Goal: Task Accomplishment & Management: Use online tool/utility

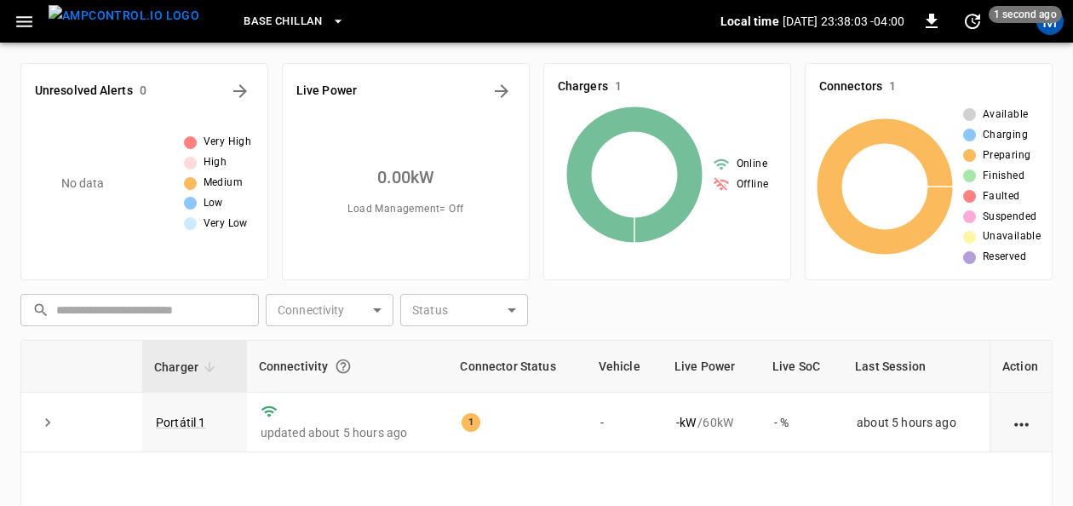
drag, startPoint x: 181, startPoint y: 419, endPoint x: 548, endPoint y: 37, distance: 530.0
click at [181, 419] on link "Portátil 1" at bounding box center [181, 423] width 50 height 14
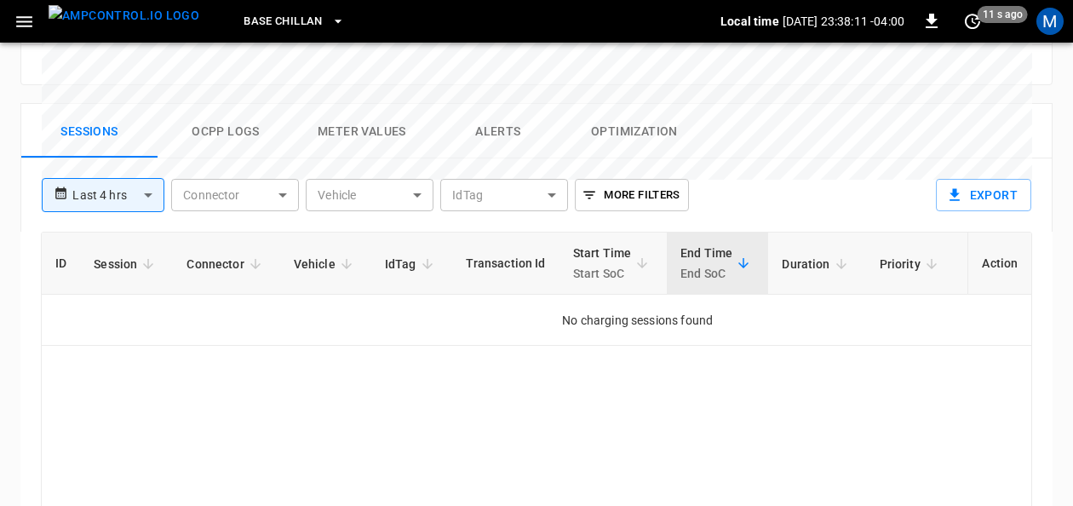
scroll to position [766, 0]
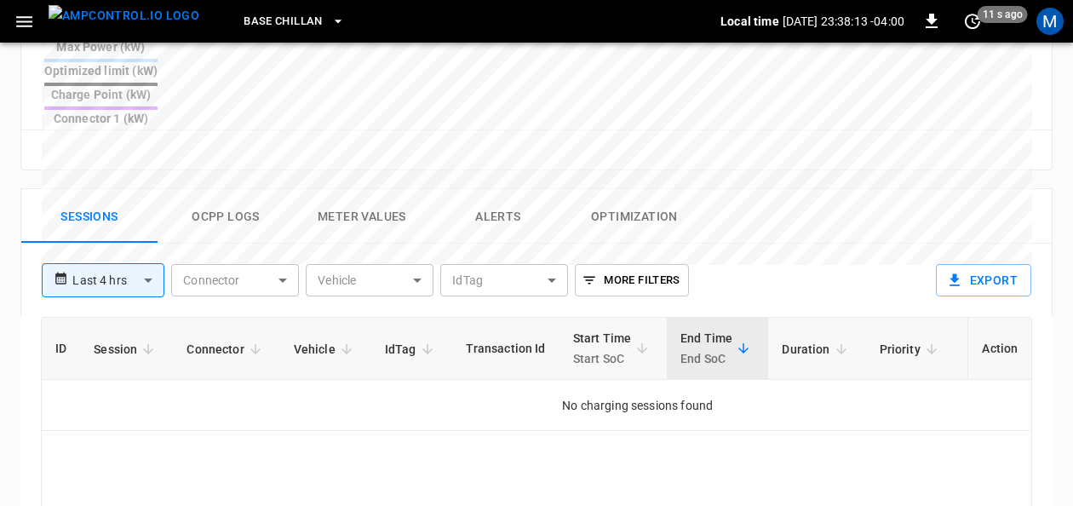
click at [237, 189] on button "Ocpp logs" at bounding box center [226, 216] width 136 height 54
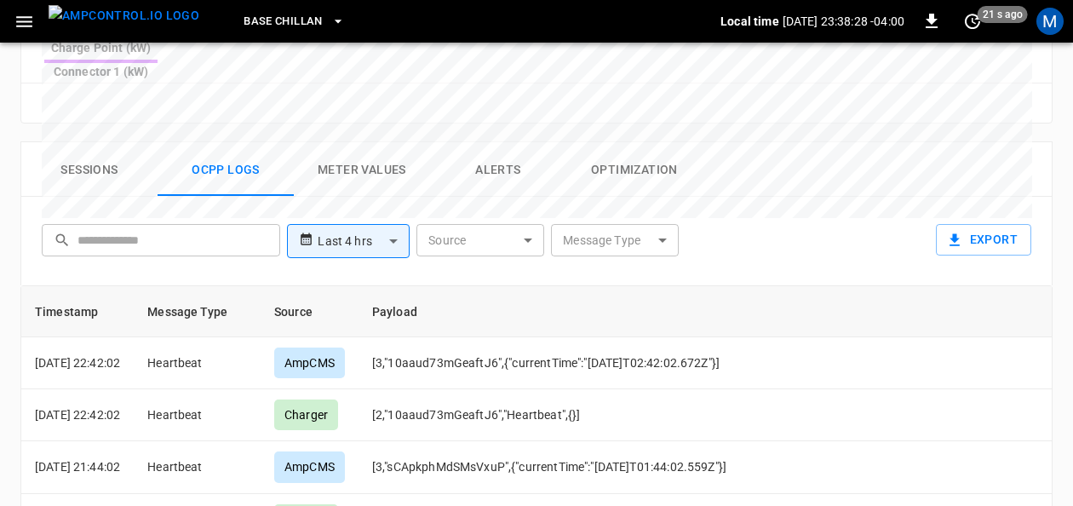
scroll to position [817, 0]
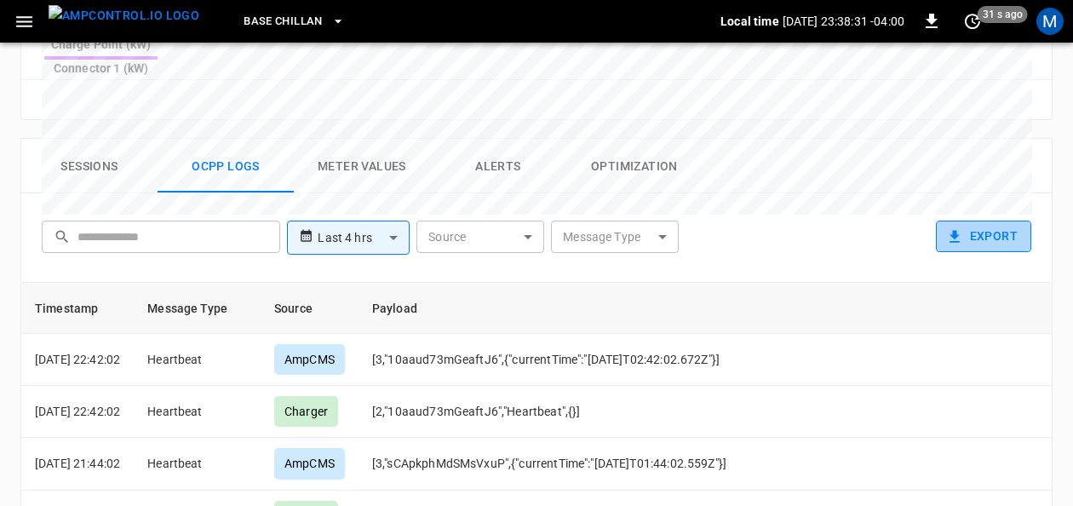
click at [978, 221] on button "Export" at bounding box center [983, 237] width 95 height 32
click at [930, 26] on icon "button" at bounding box center [931, 21] width 20 height 20
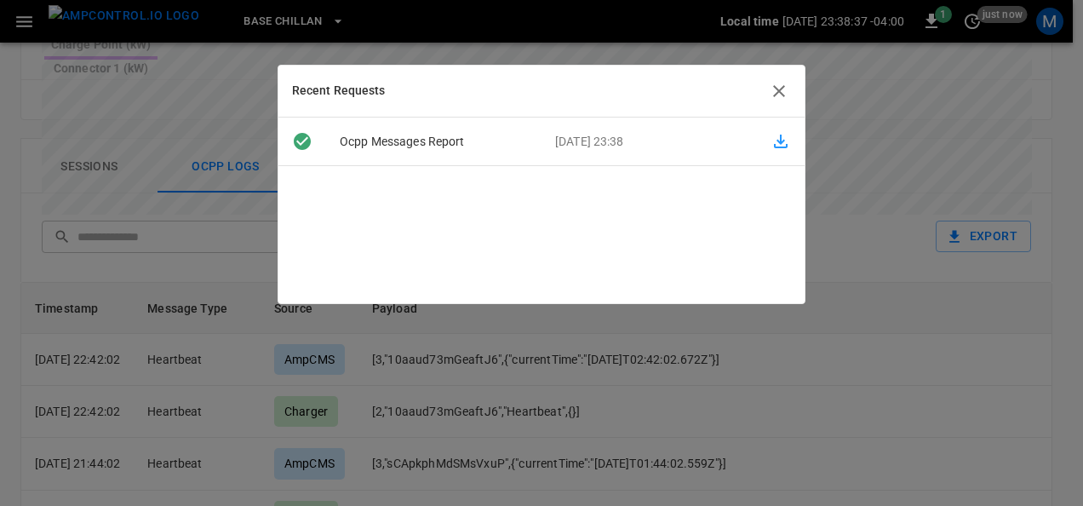
click at [774, 141] on icon "button" at bounding box center [781, 142] width 14 height 14
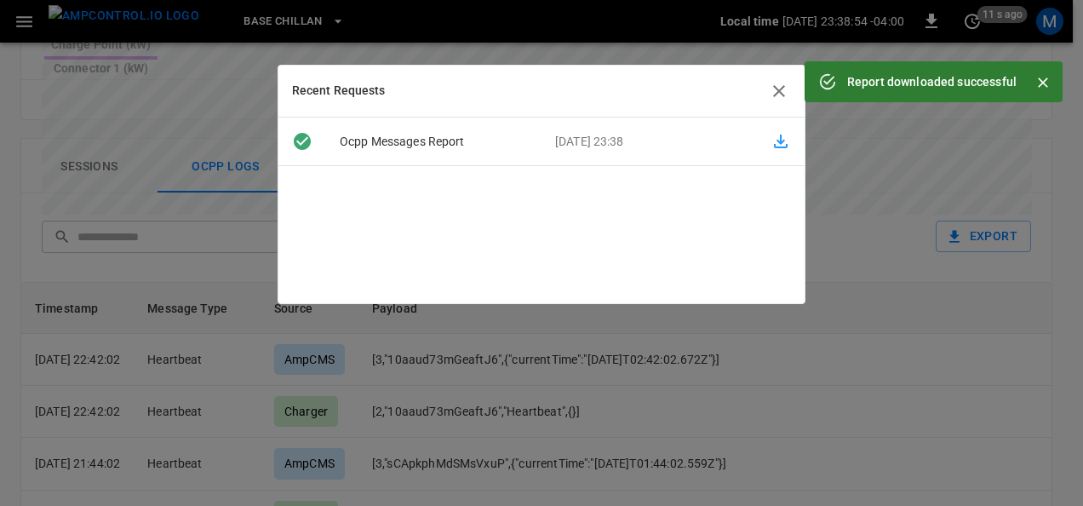
click at [958, 324] on div at bounding box center [541, 253] width 1083 height 506
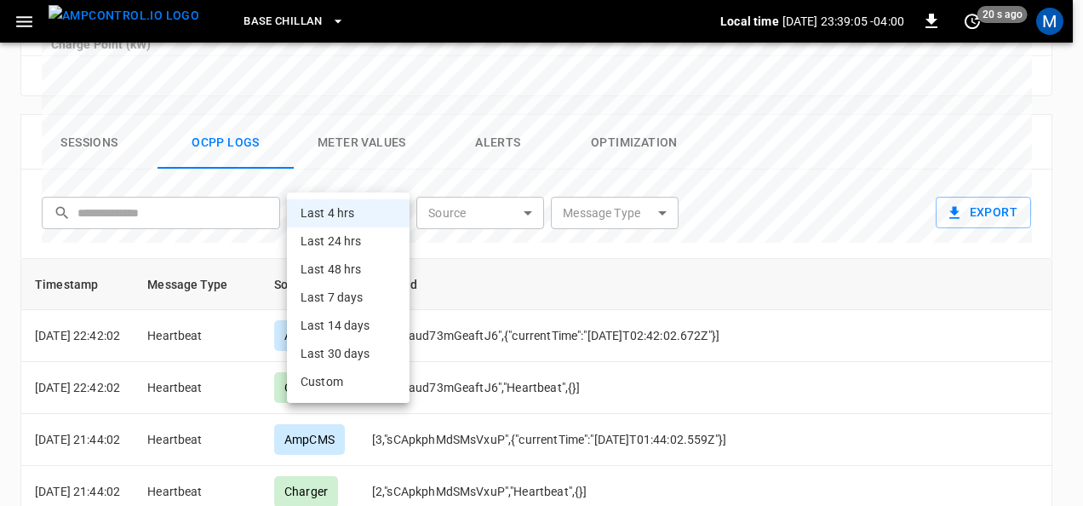
click at [359, 245] on div "Last 4 hrs Last 24 hrs Last 48 hrs Last 7 days Last 14 days Last 30 days Custom" at bounding box center [541, 253] width 1083 height 506
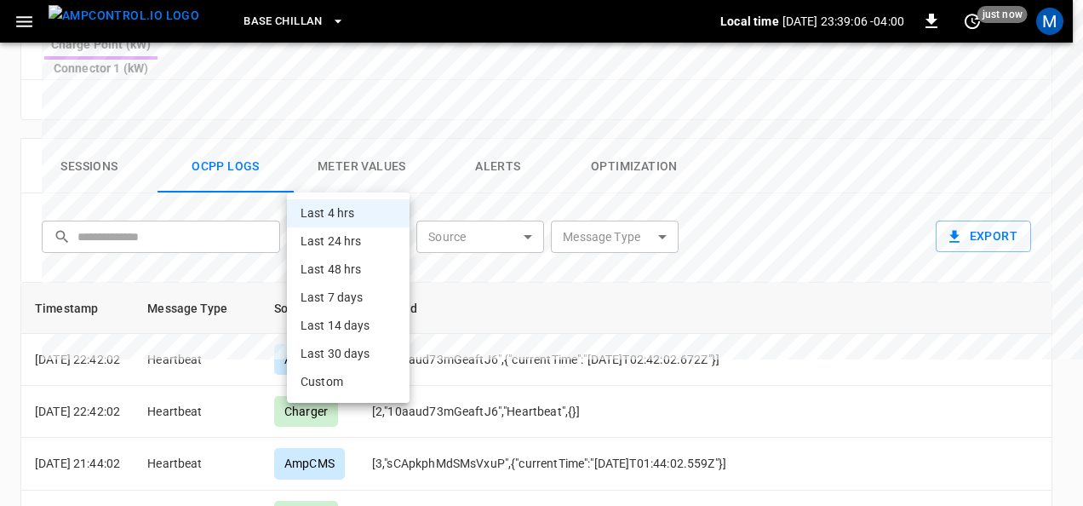
click at [349, 245] on div "Last 4 hrs Last 24 hrs Last 48 hrs Last 7 days Last 14 days Last 30 days Custom" at bounding box center [541, 253] width 1083 height 506
click at [349, 243] on li "Last 24 hrs" at bounding box center [348, 241] width 123 height 28
type input "**********"
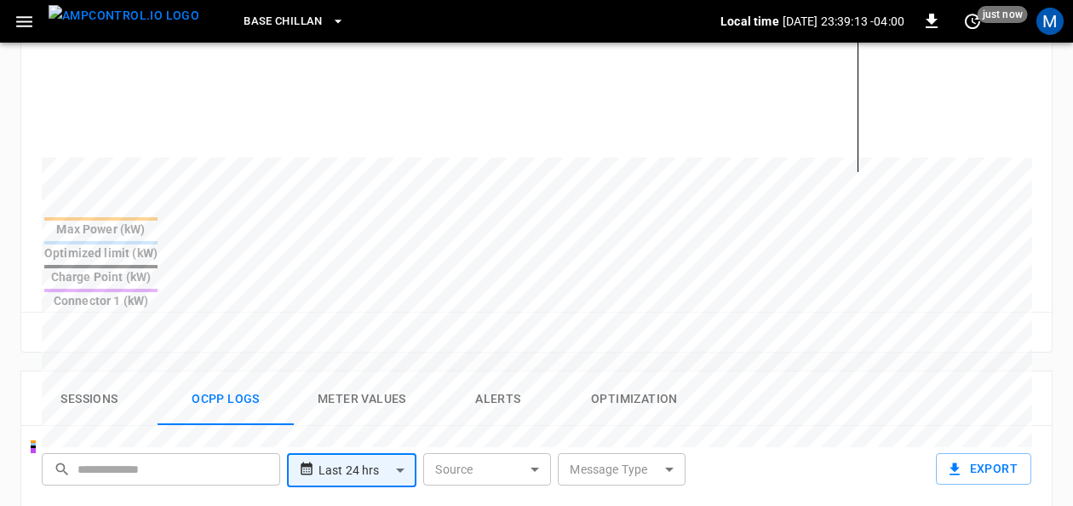
scroll to position [610, 0]
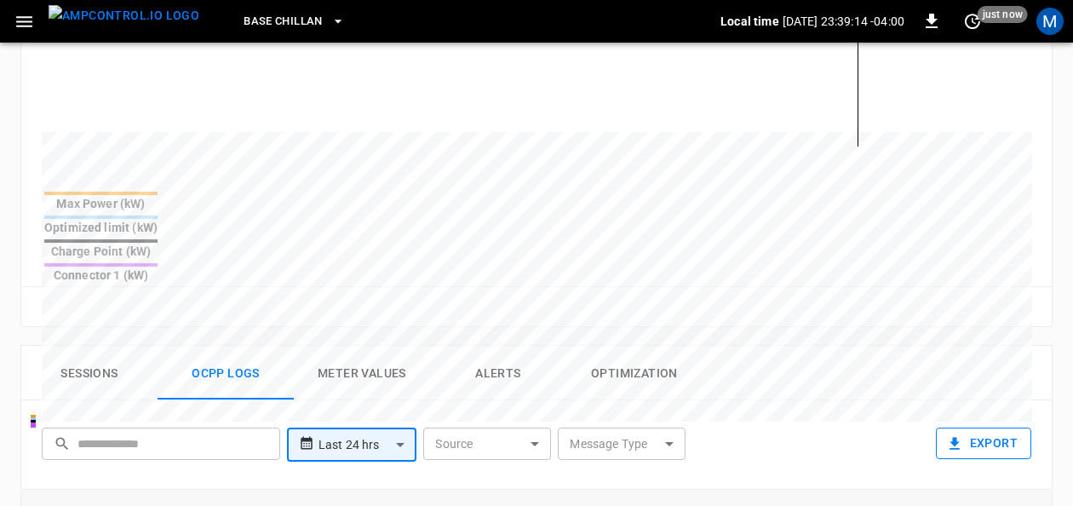
click at [989, 427] on button "Export" at bounding box center [983, 443] width 95 height 32
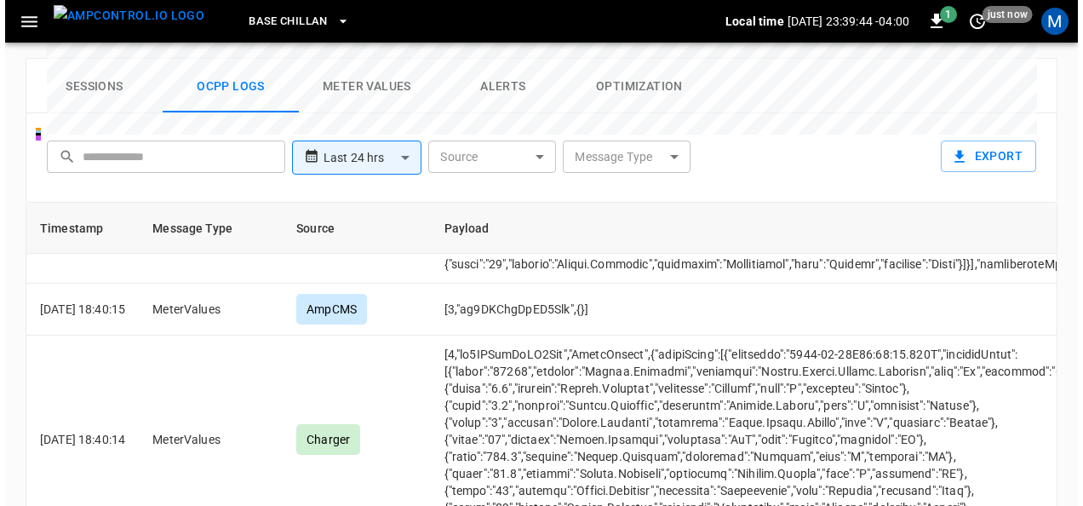
scroll to position [950, 0]
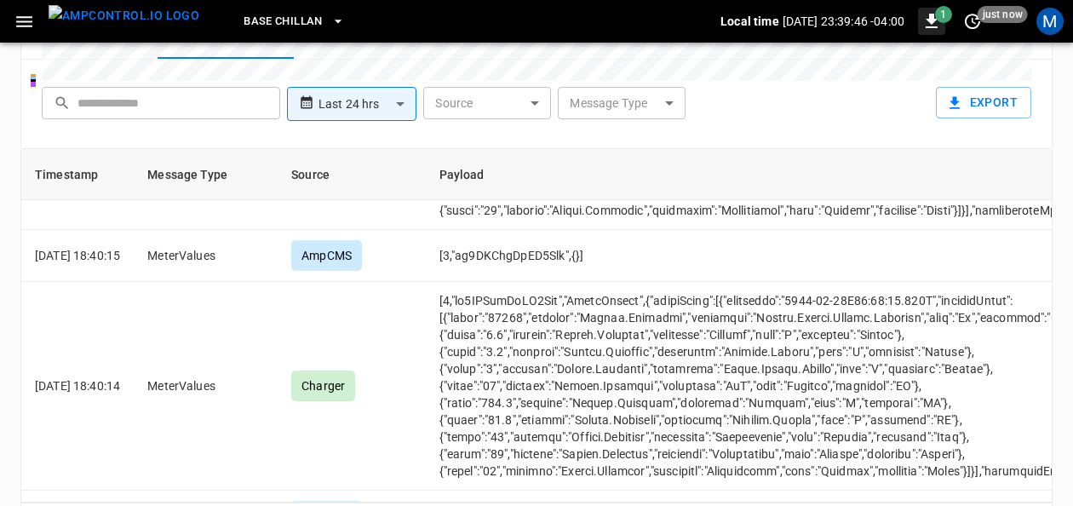
click at [930, 20] on icon "button" at bounding box center [932, 21] width 12 height 14
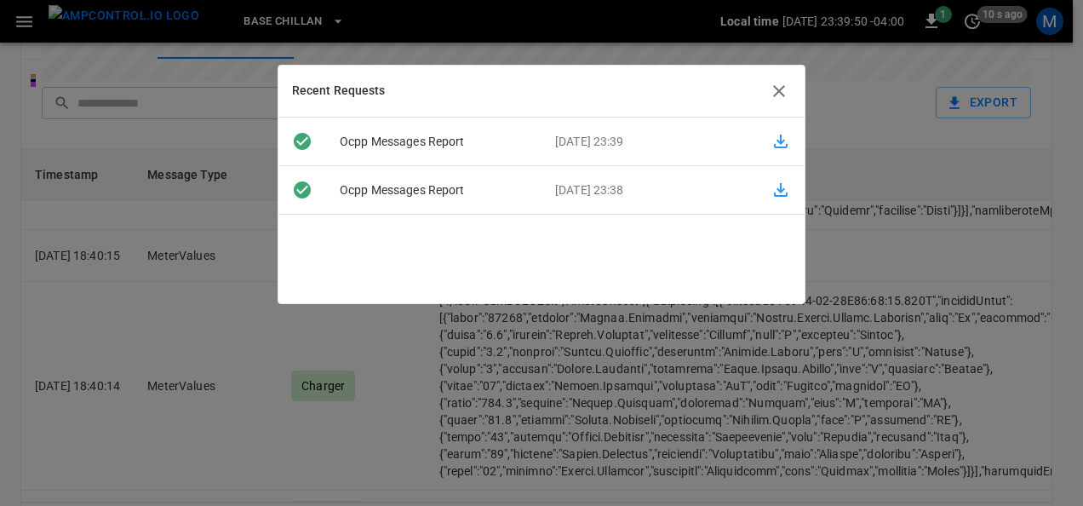
click at [772, 136] on icon "button" at bounding box center [781, 141] width 20 height 20
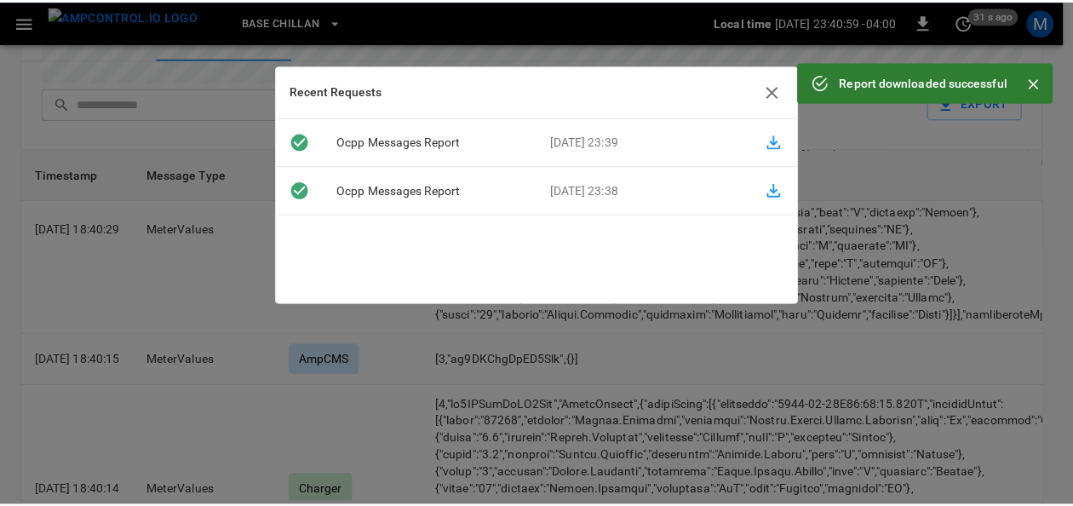
scroll to position [3935, 0]
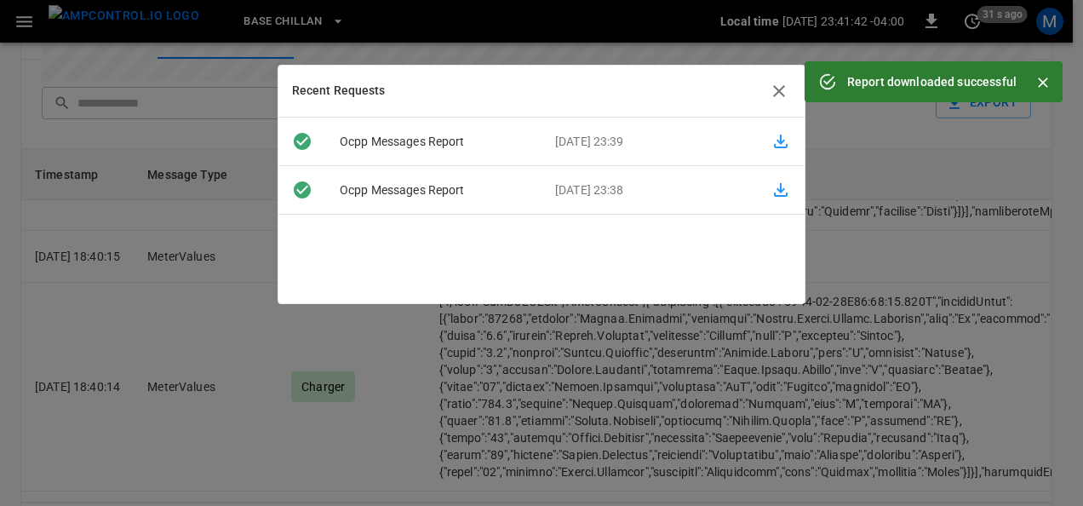
click at [790, 85] on div "Recent Requests" at bounding box center [541, 92] width 526 height 52
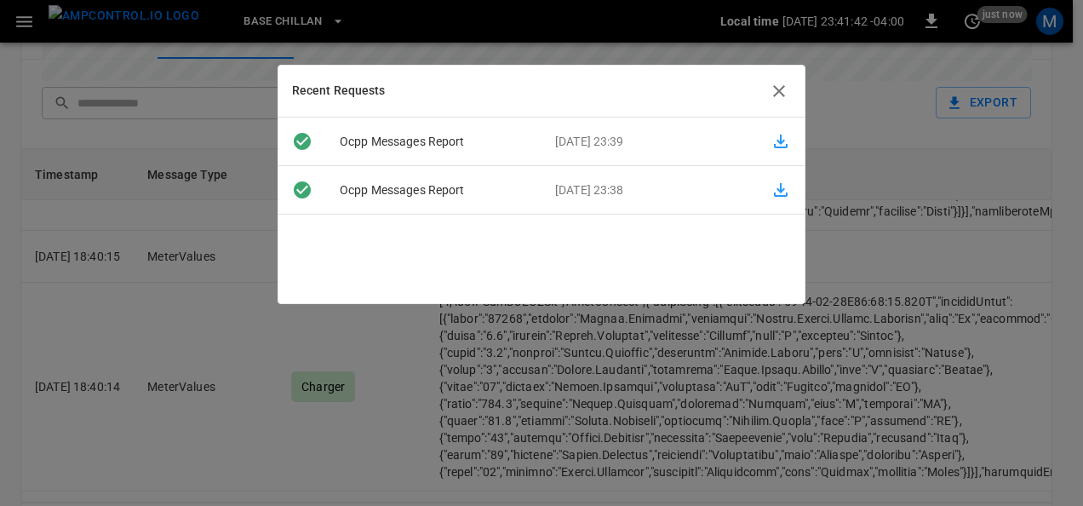
click at [781, 86] on icon "button" at bounding box center [779, 91] width 20 height 20
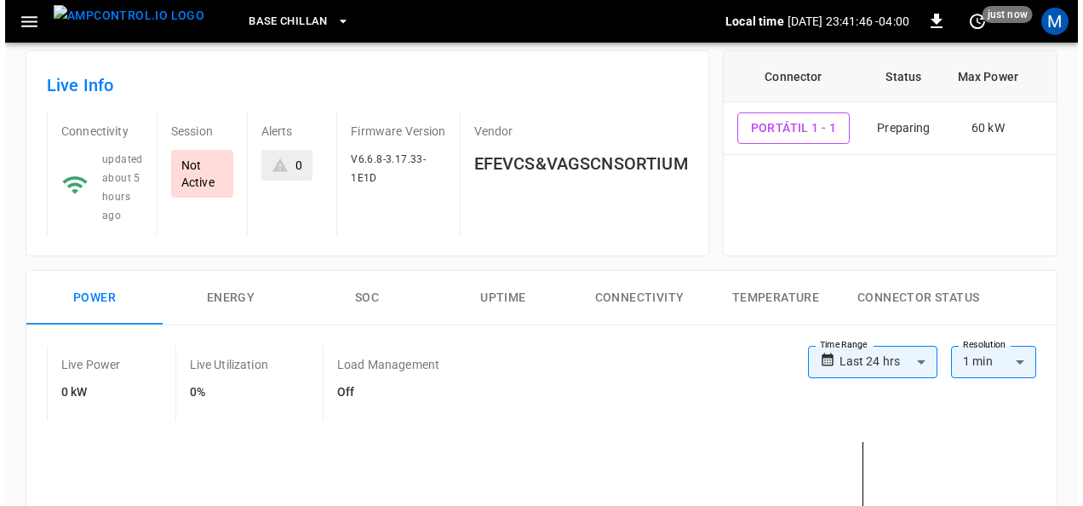
scroll to position [0, 0]
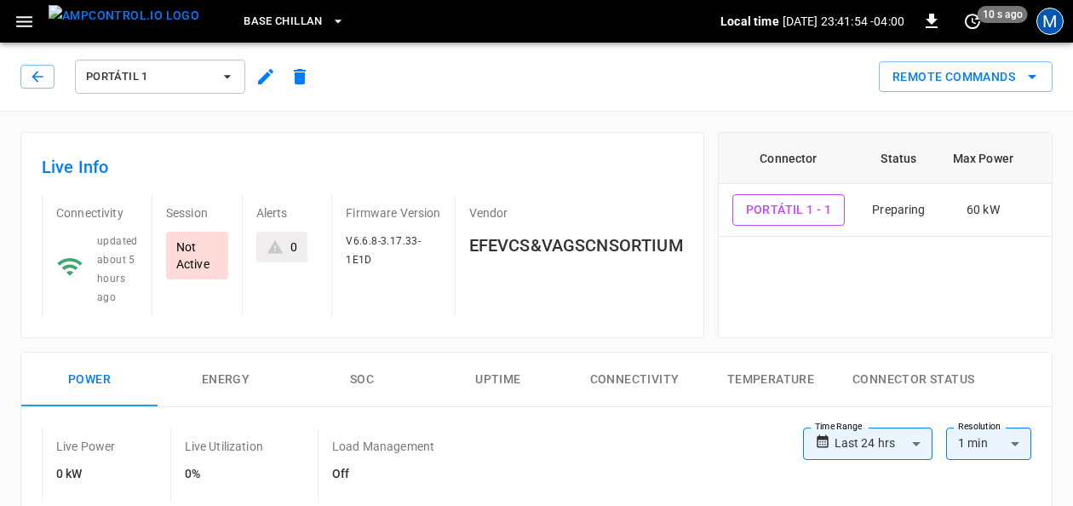
click at [1047, 25] on div "M" at bounding box center [1049, 21] width 27 height 27
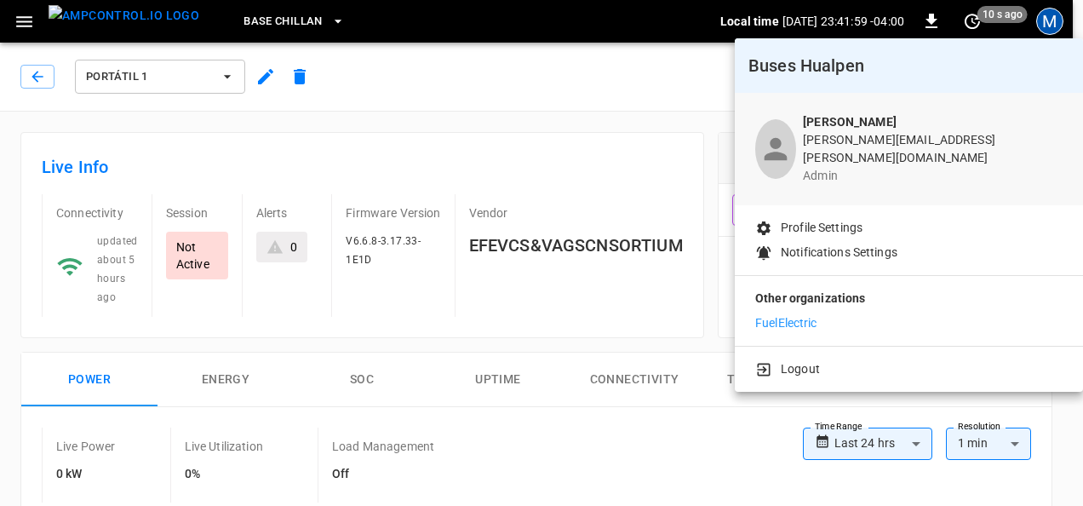
click at [14, 17] on div at bounding box center [541, 253] width 1083 height 506
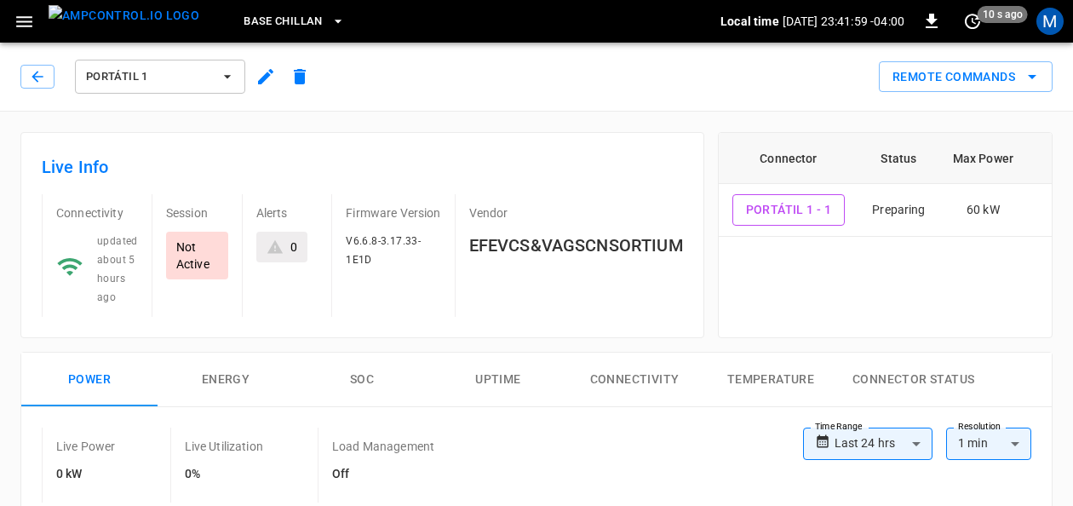
click at [19, 19] on icon "button" at bounding box center [24, 21] width 21 height 21
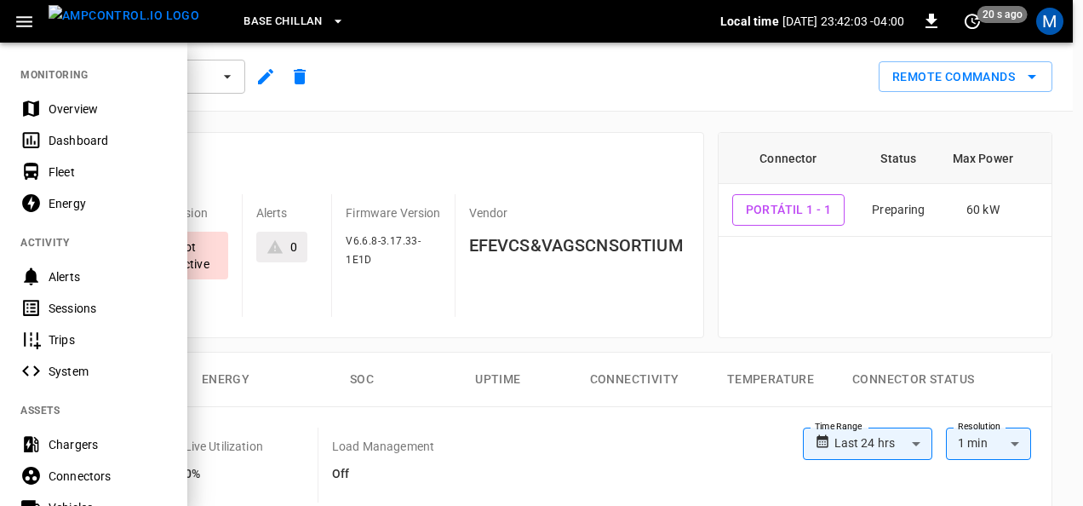
click at [77, 375] on div "System" at bounding box center [108, 371] width 118 height 17
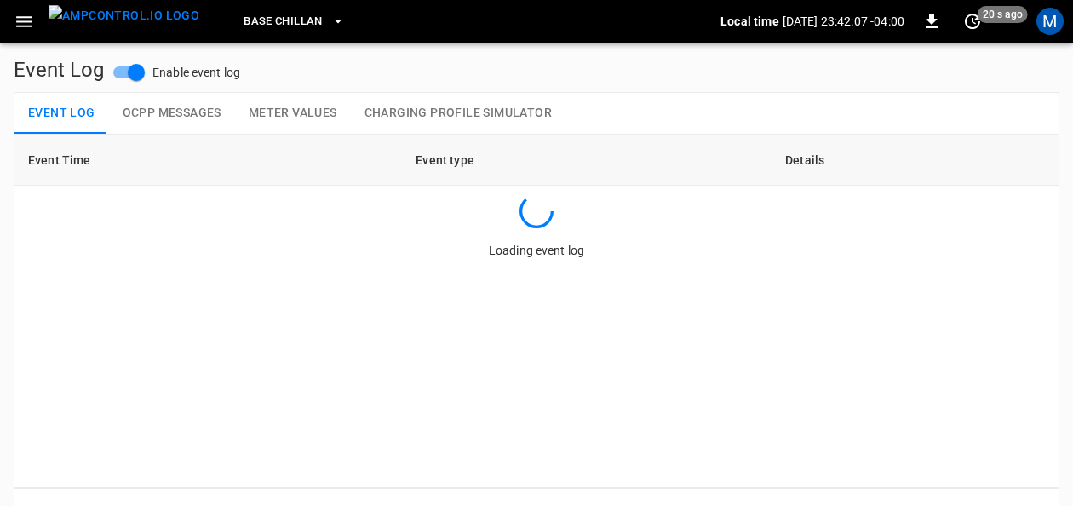
click at [29, 23] on icon "button" at bounding box center [24, 21] width 21 height 21
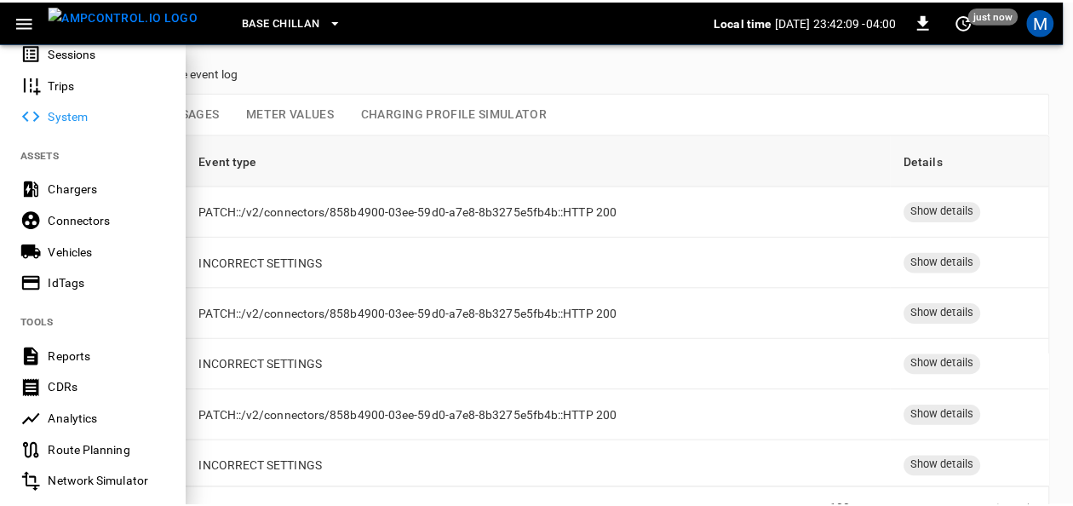
scroll to position [426, 0]
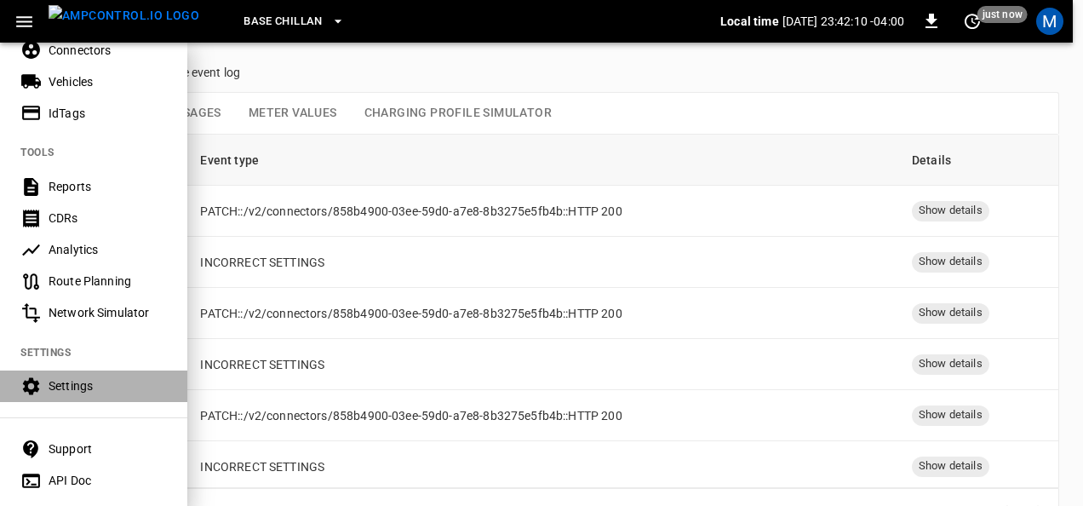
click at [90, 378] on div "Settings" at bounding box center [108, 385] width 118 height 17
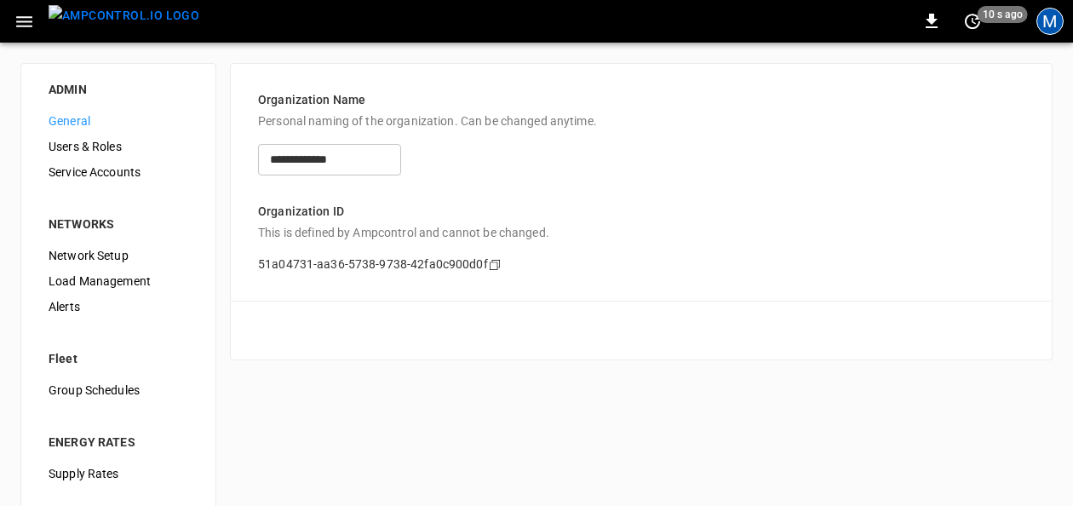
click at [1056, 28] on div "M" at bounding box center [1049, 21] width 27 height 27
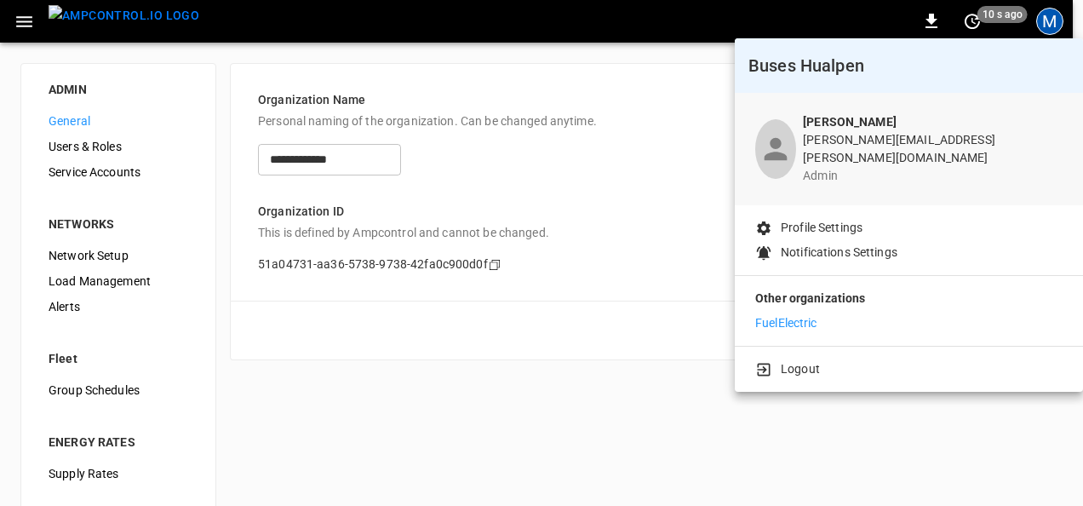
click at [823, 314] on li "FuelElectric" at bounding box center [908, 323] width 307 height 18
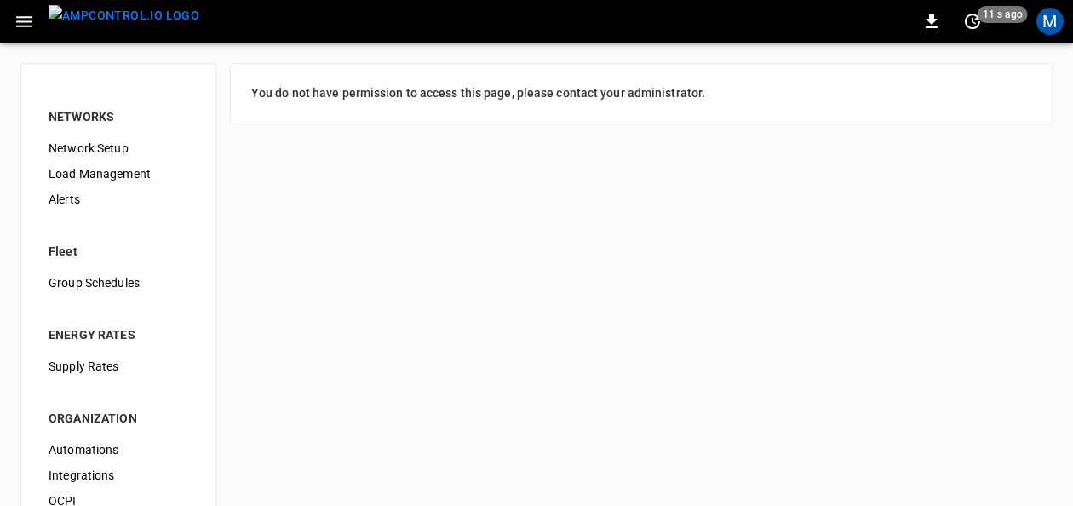
click at [106, 141] on span "Network Setup" at bounding box center [119, 149] width 140 height 18
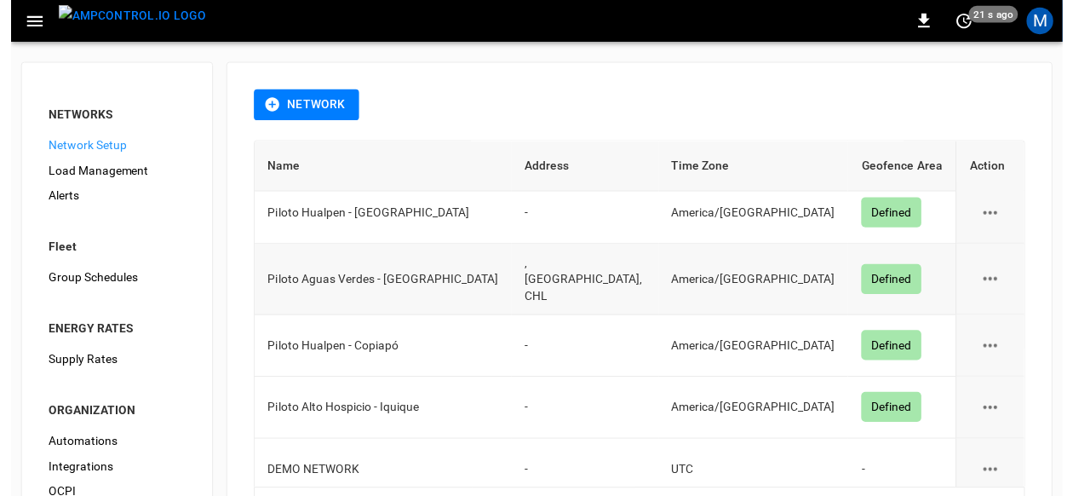
scroll to position [12, 0]
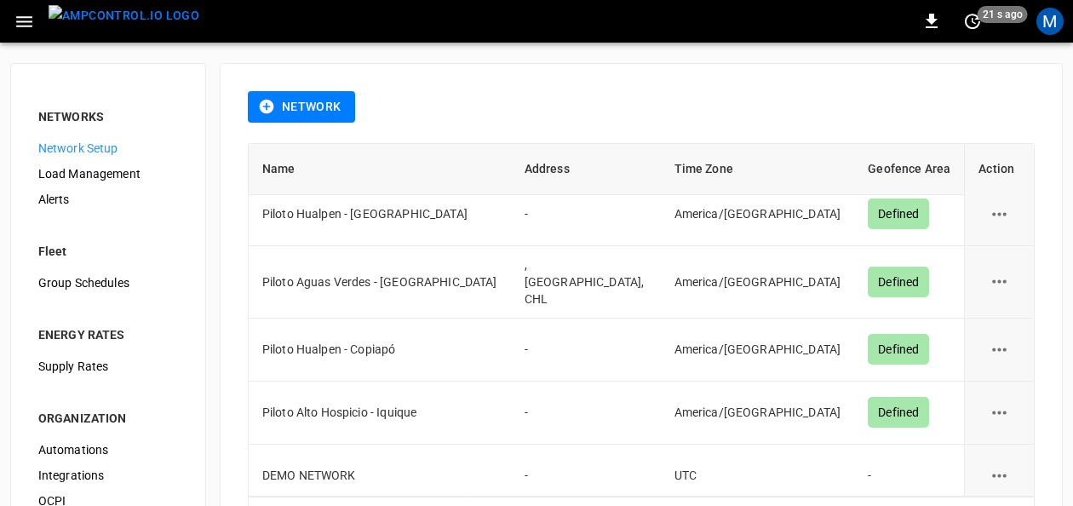
click at [136, 175] on span "Load Management" at bounding box center [108, 174] width 140 height 18
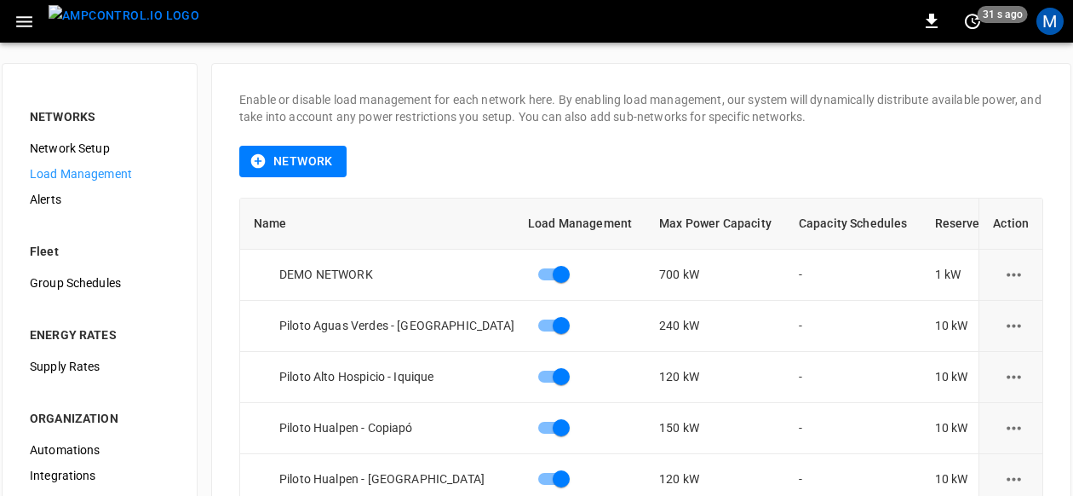
click at [49, 201] on span "Alerts" at bounding box center [100, 200] width 140 height 18
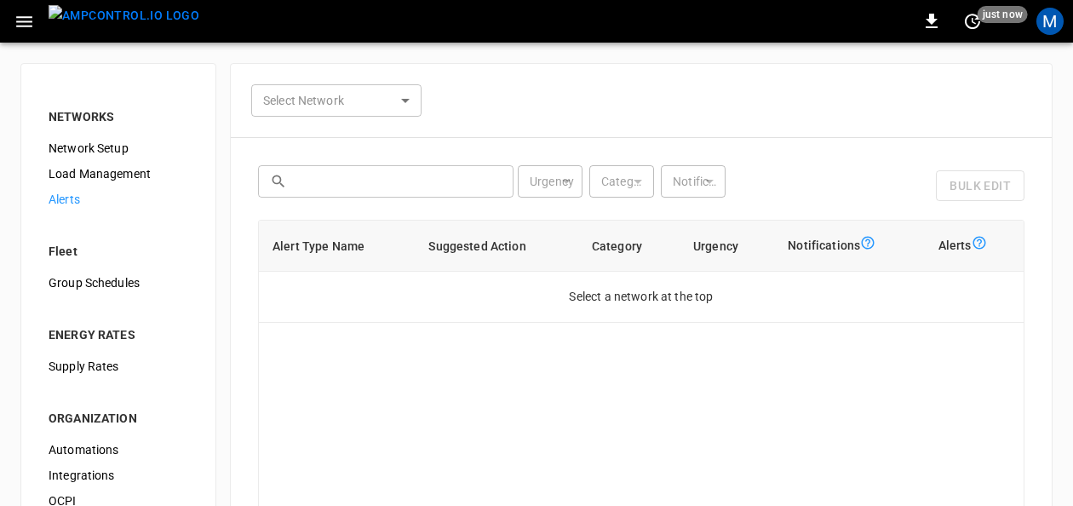
click at [72, 286] on span "Group Schedules" at bounding box center [119, 283] width 140 height 18
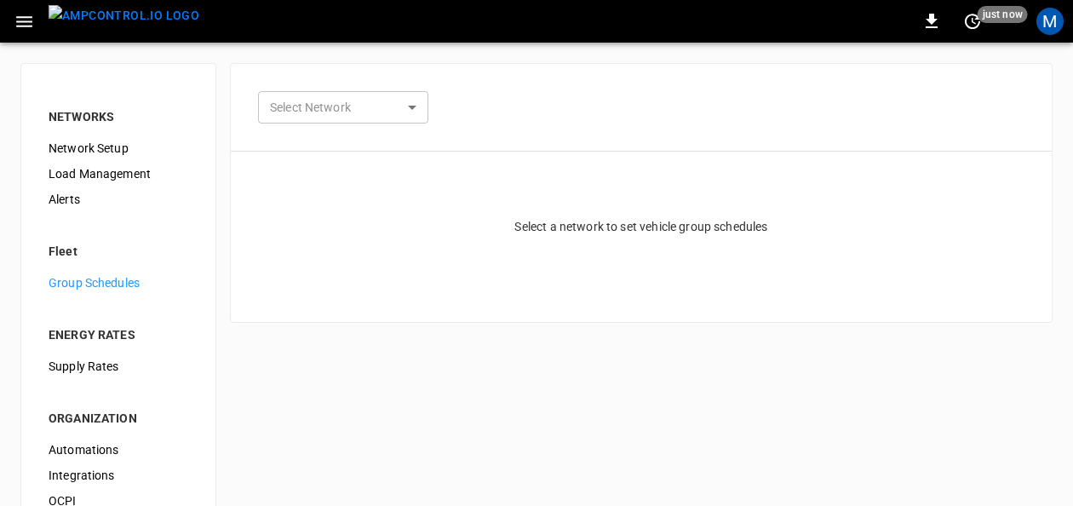
click at [65, 353] on div "Supply Rates" at bounding box center [118, 366] width 167 height 26
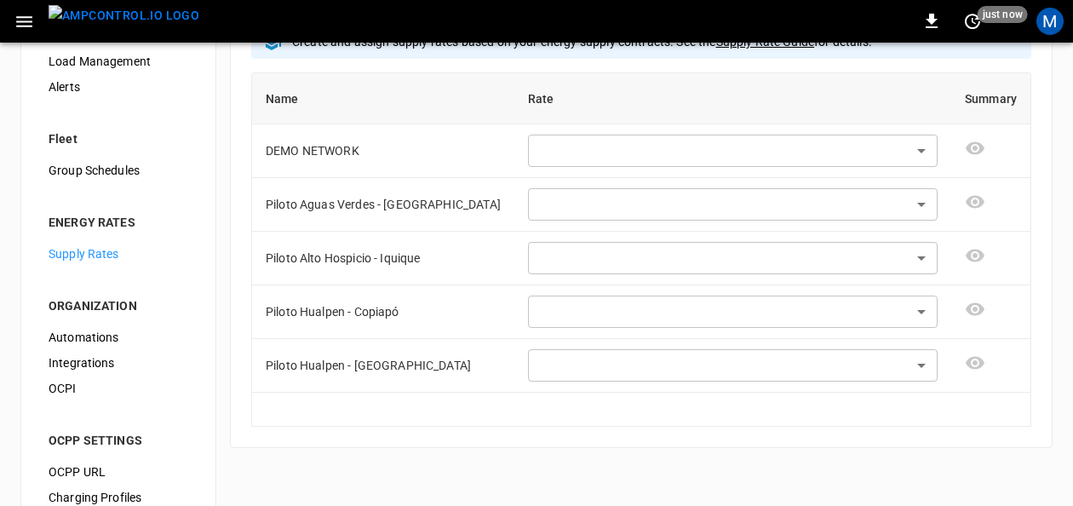
scroll to position [151, 0]
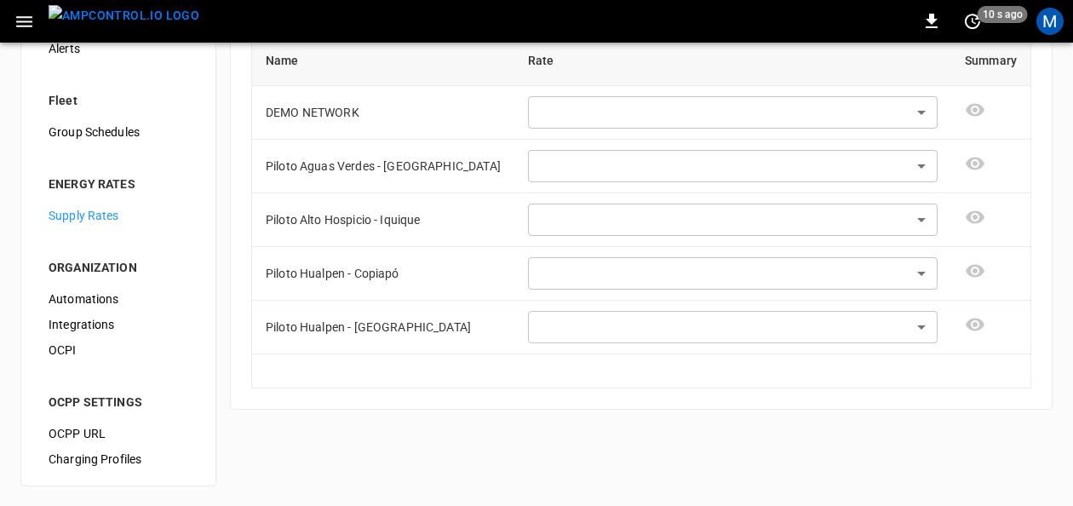
click at [75, 301] on span "Automations" at bounding box center [119, 299] width 140 height 18
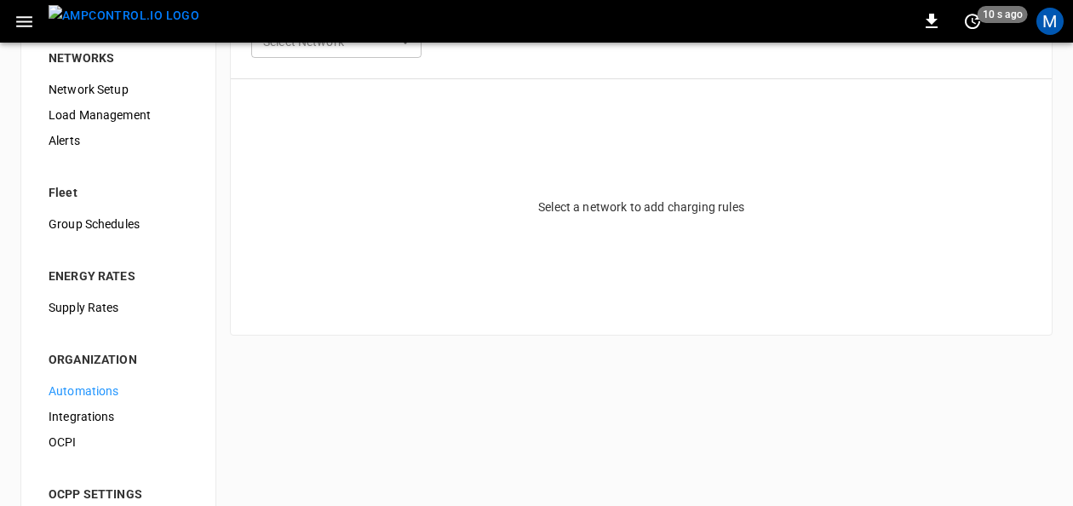
scroll to position [85, 0]
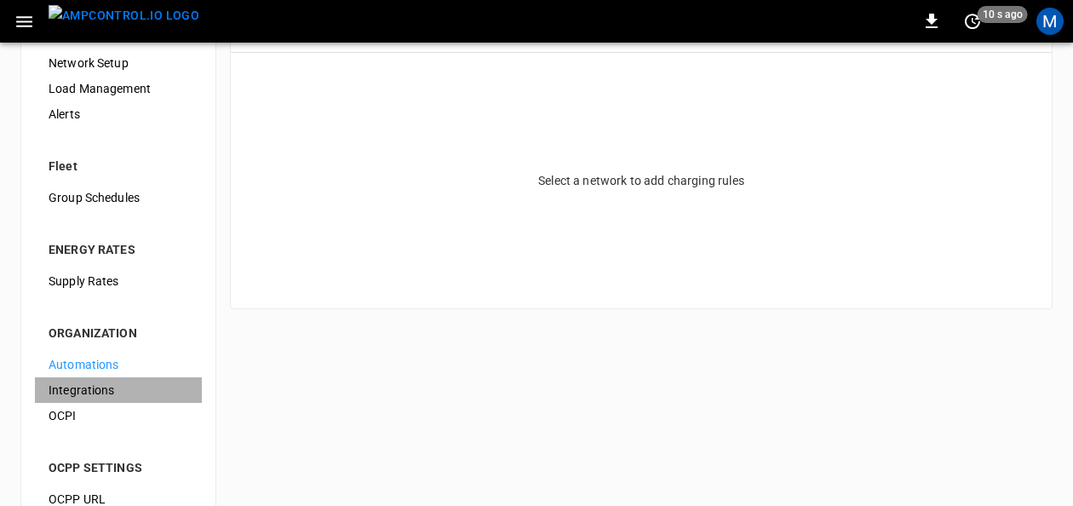
click at [82, 395] on span "Integrations" at bounding box center [119, 390] width 140 height 18
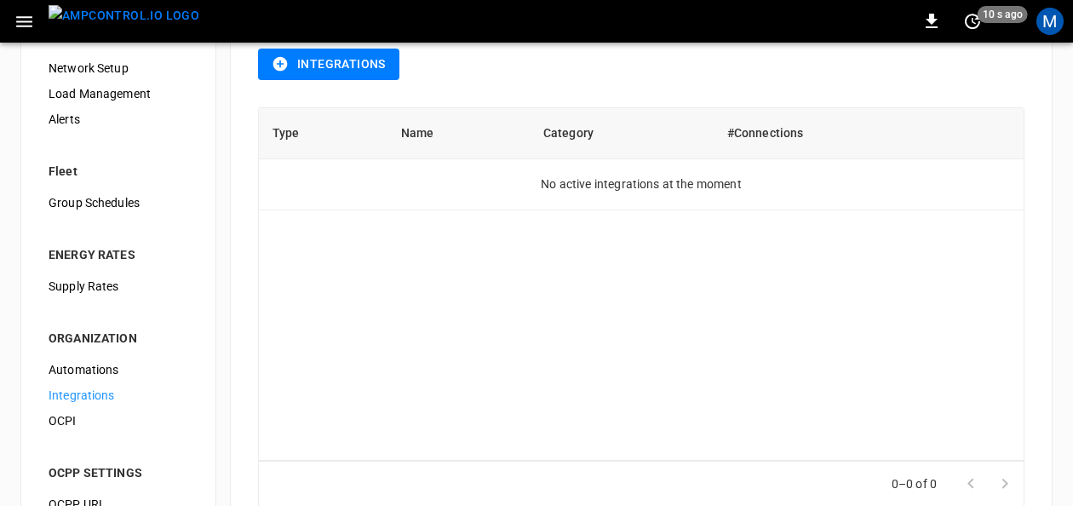
scroll to position [151, 0]
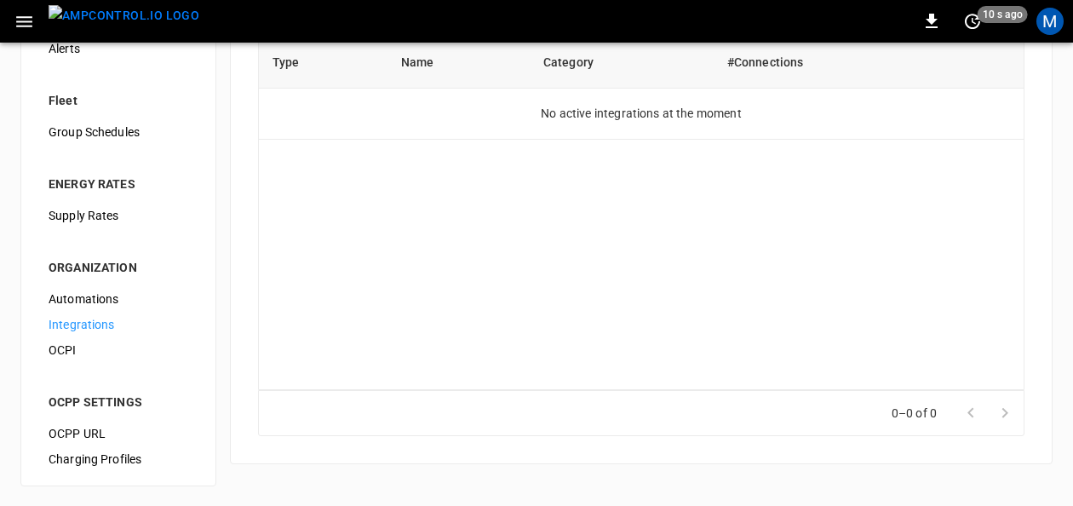
click at [65, 351] on span "OCPI" at bounding box center [119, 350] width 140 height 18
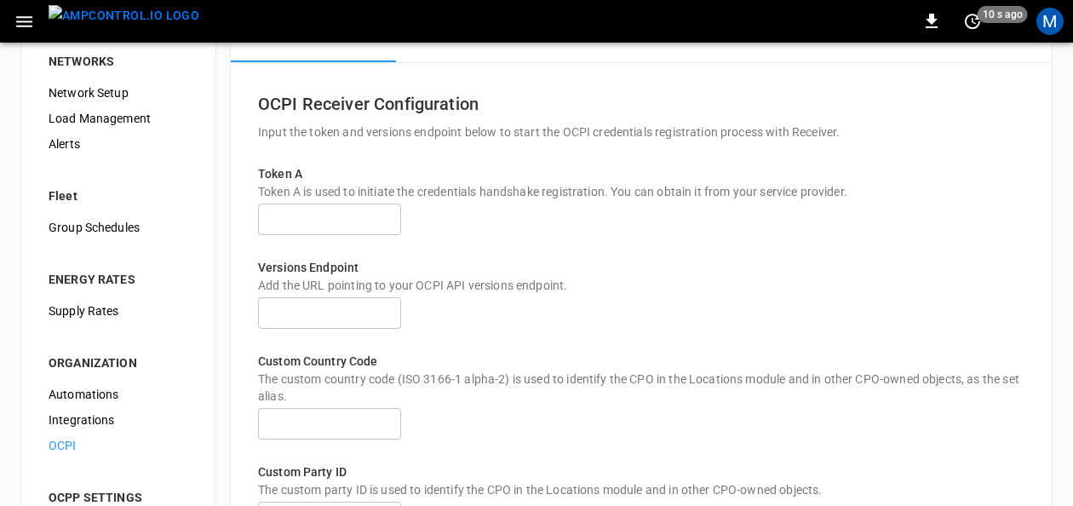
scroll to position [229, 0]
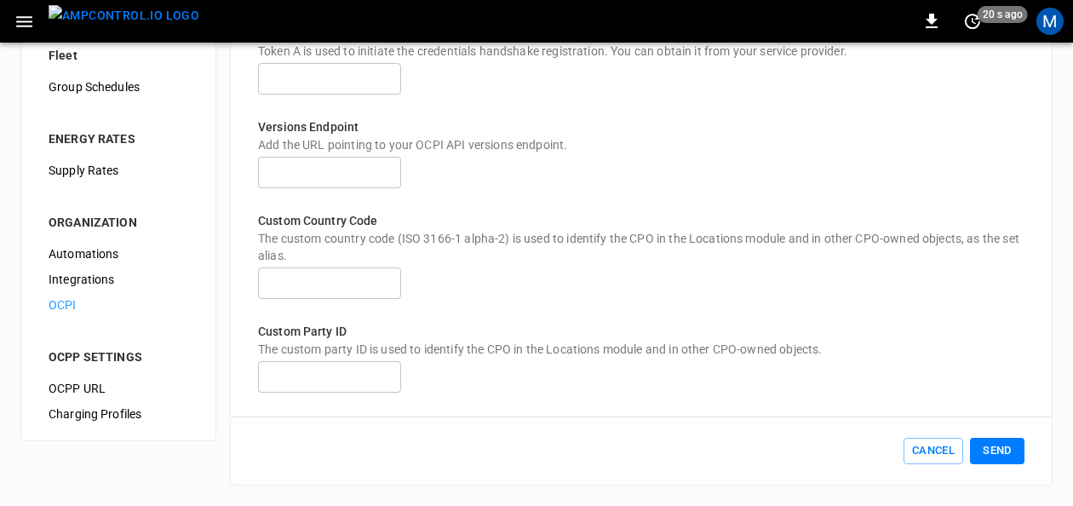
click at [79, 336] on li "OCPP SETTINGS" at bounding box center [118, 347] width 167 height 58
click at [78, 376] on div "OCPP URL" at bounding box center [118, 389] width 167 height 26
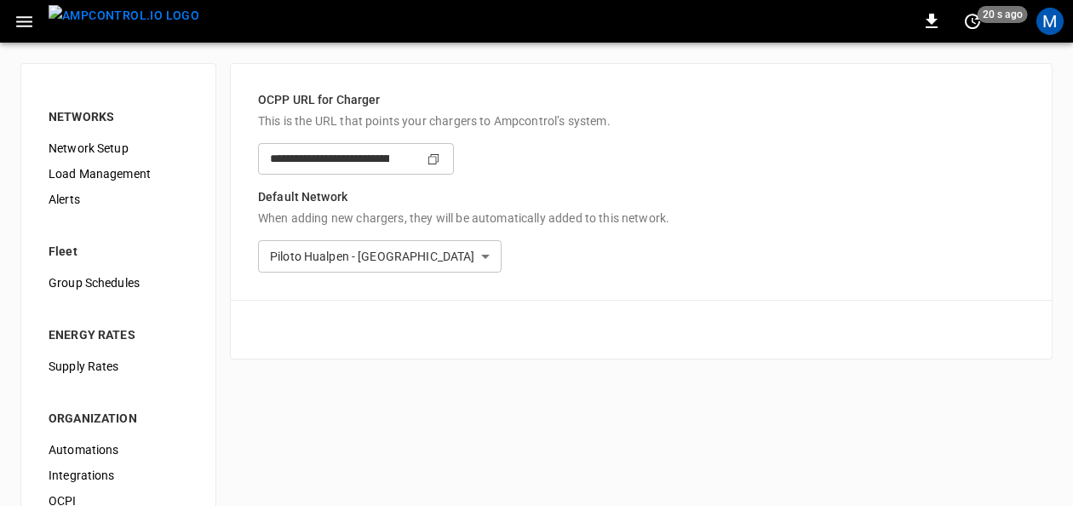
type input "**********"
click at [17, 17] on icon "button" at bounding box center [24, 21] width 16 height 11
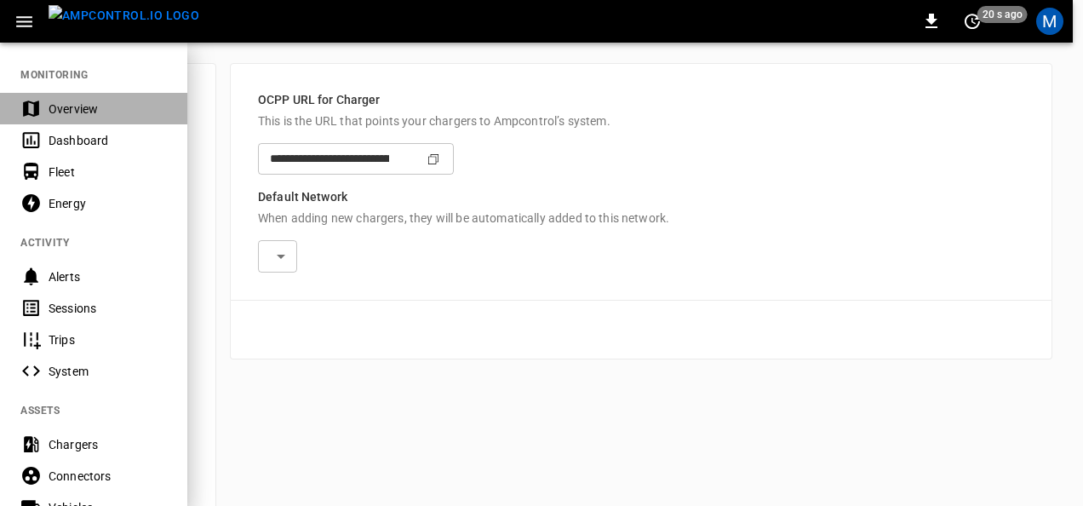
click at [87, 114] on div "Overview" at bounding box center [108, 108] width 118 height 17
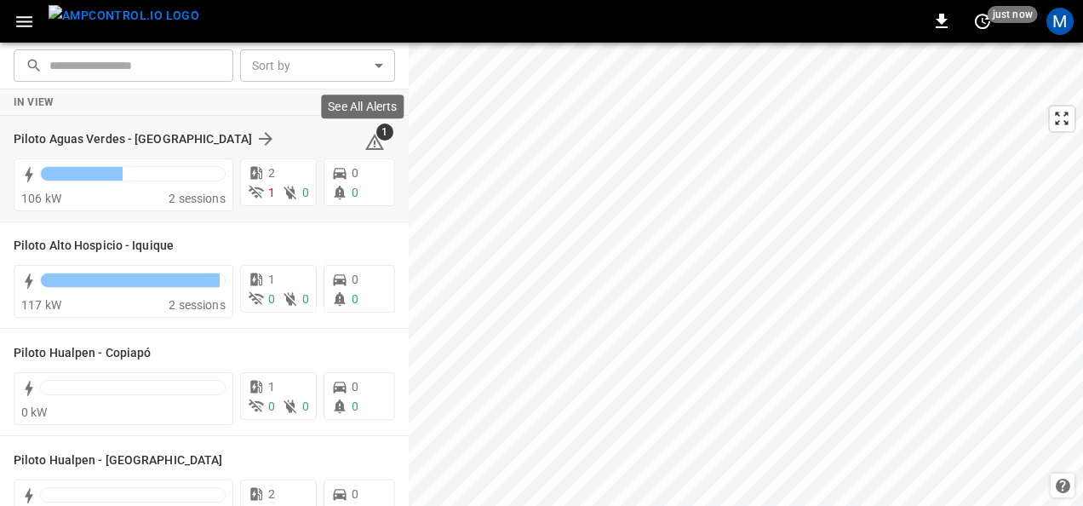
click at [364, 135] on icon at bounding box center [374, 142] width 20 height 20
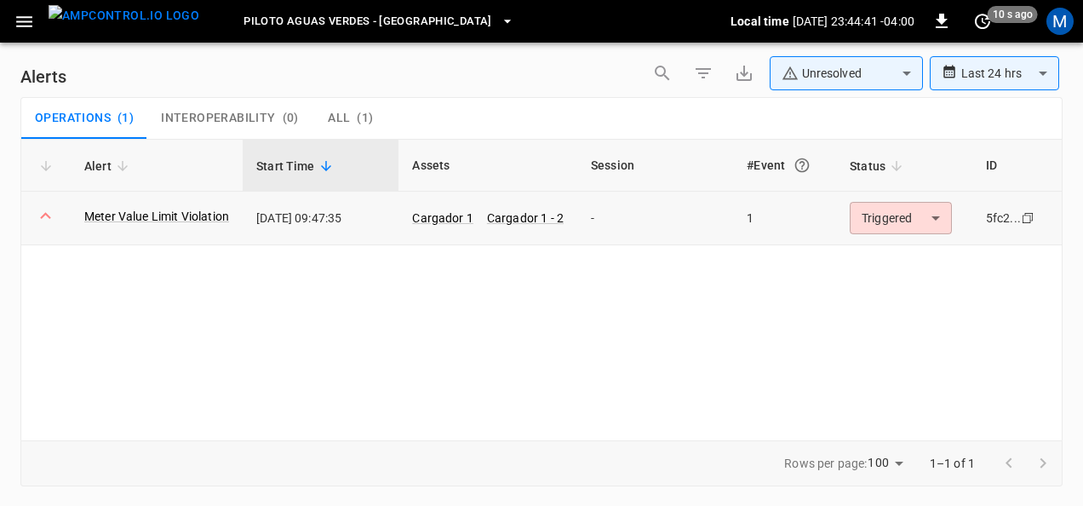
click at [904, 213] on body "**********" at bounding box center [541, 250] width 1083 height 500
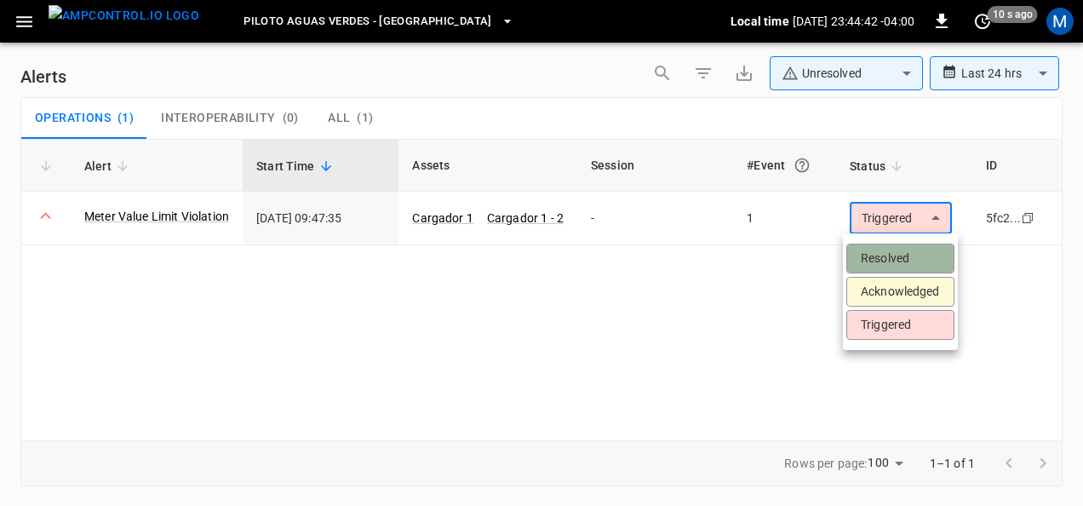
click at [892, 249] on li "Resolved" at bounding box center [900, 259] width 108 height 30
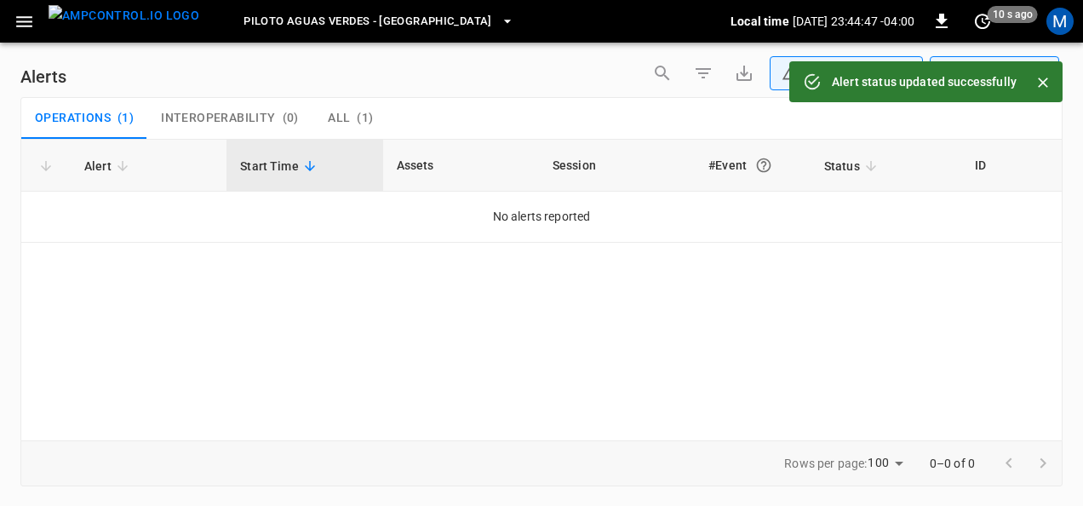
click at [26, 23] on icon "button" at bounding box center [24, 21] width 21 height 21
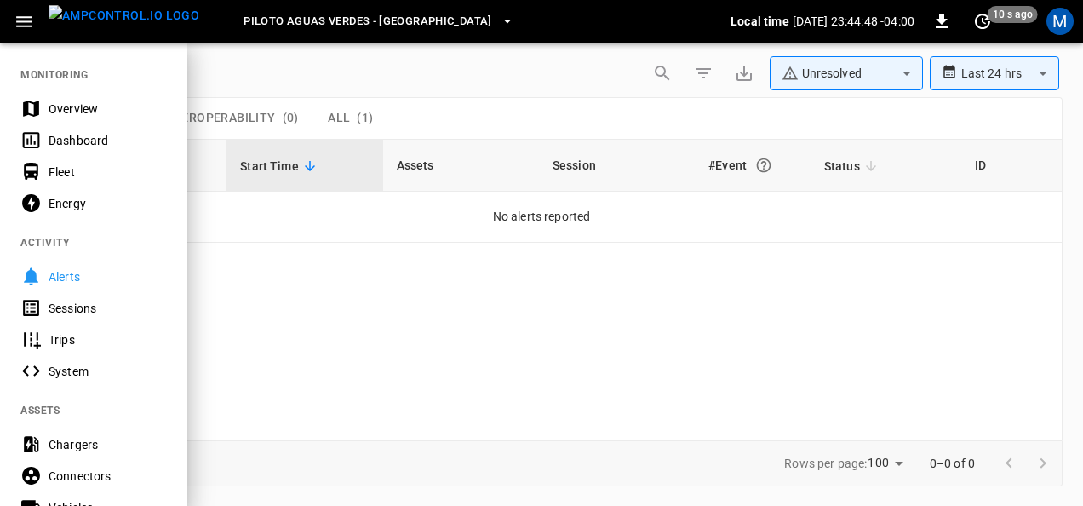
click at [68, 109] on div "Overview" at bounding box center [108, 108] width 118 height 17
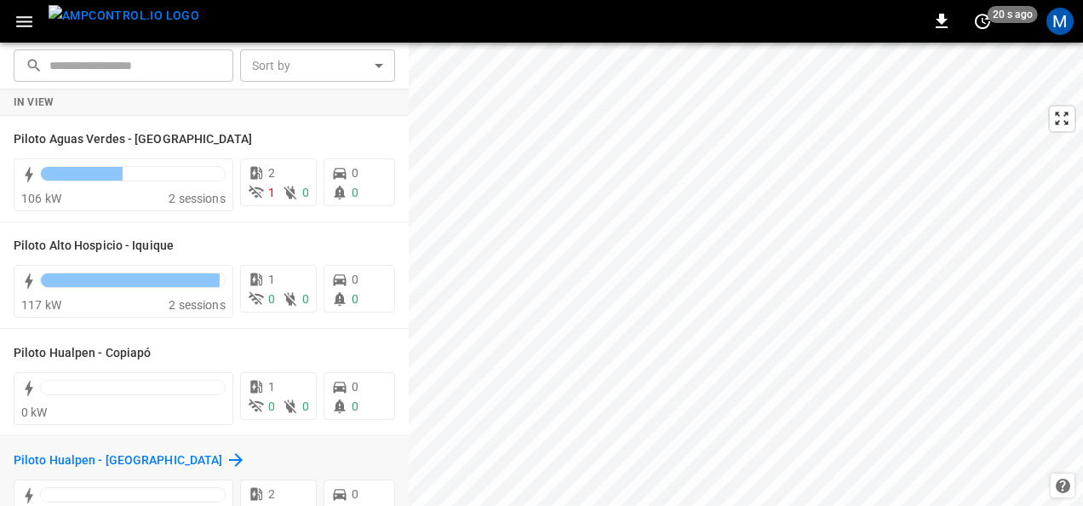
click at [89, 460] on h6 "Piloto Hualpen - Santiago" at bounding box center [118, 460] width 209 height 19
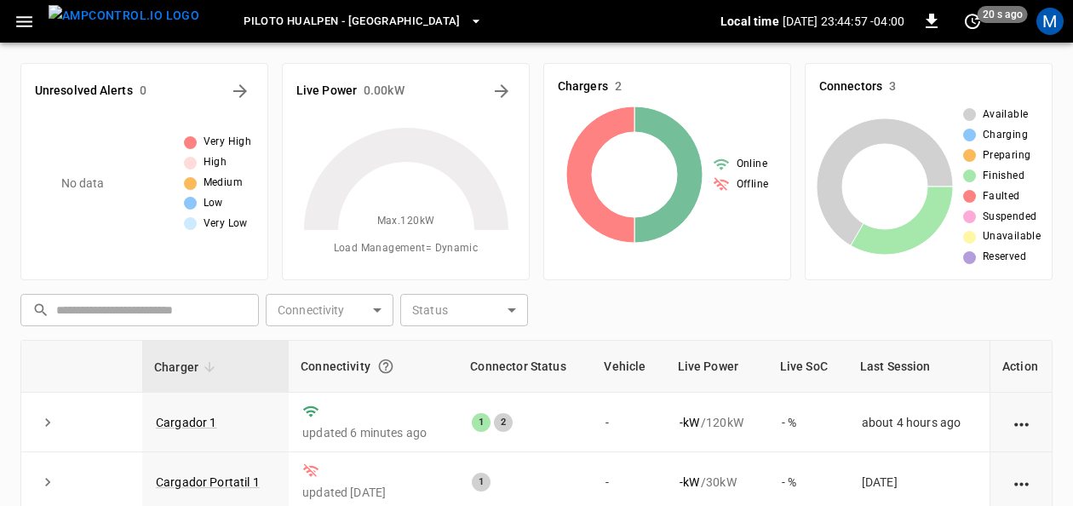
scroll to position [170, 0]
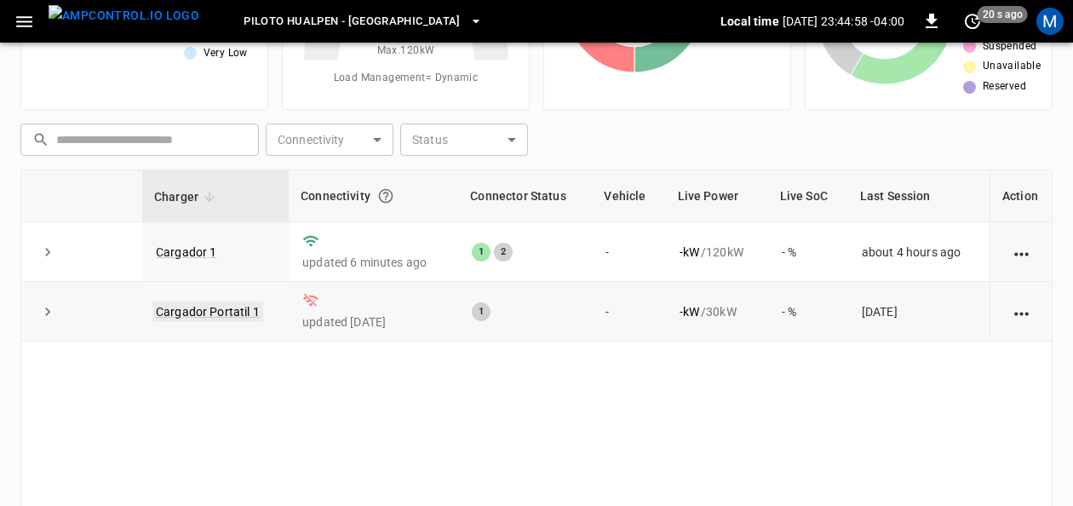
click at [227, 315] on link "Cargador Portatil 1" at bounding box center [207, 311] width 111 height 20
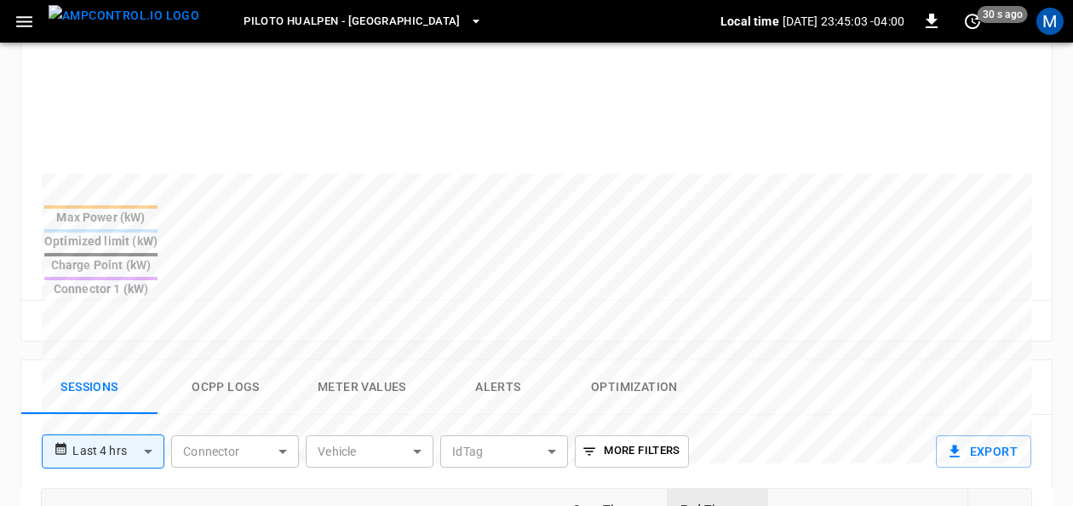
scroll to position [596, 0]
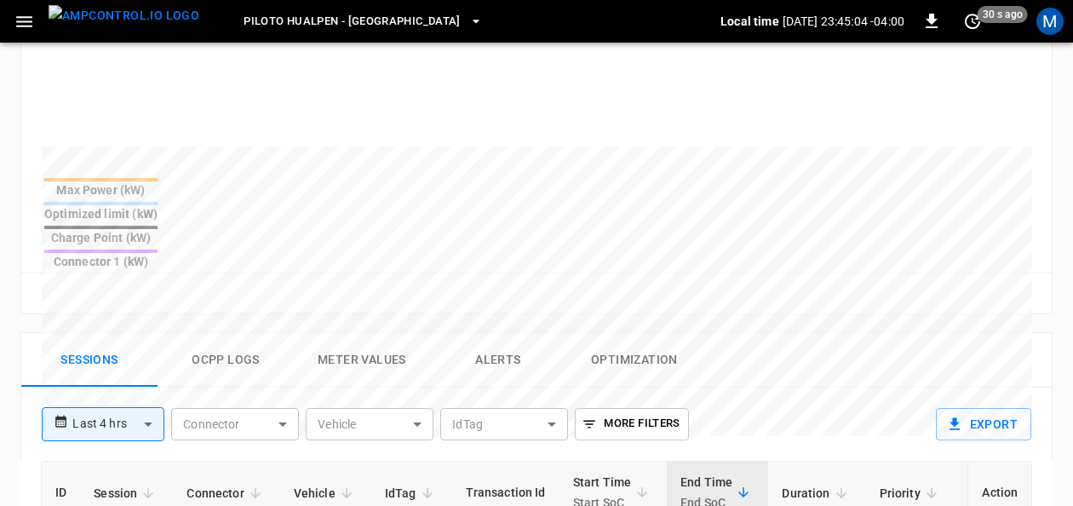
click at [215, 333] on button "Ocpp logs" at bounding box center [226, 360] width 136 height 54
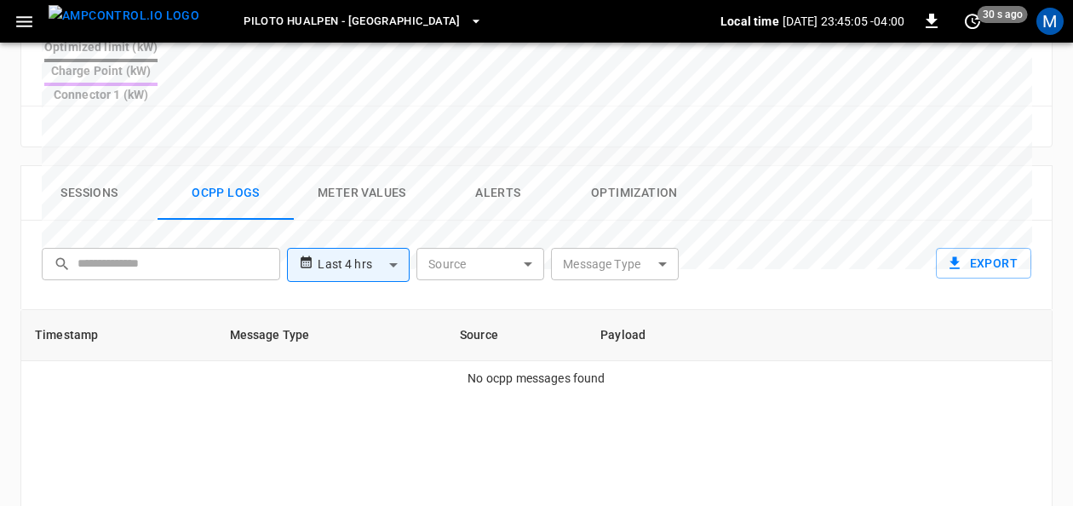
scroll to position [766, 0]
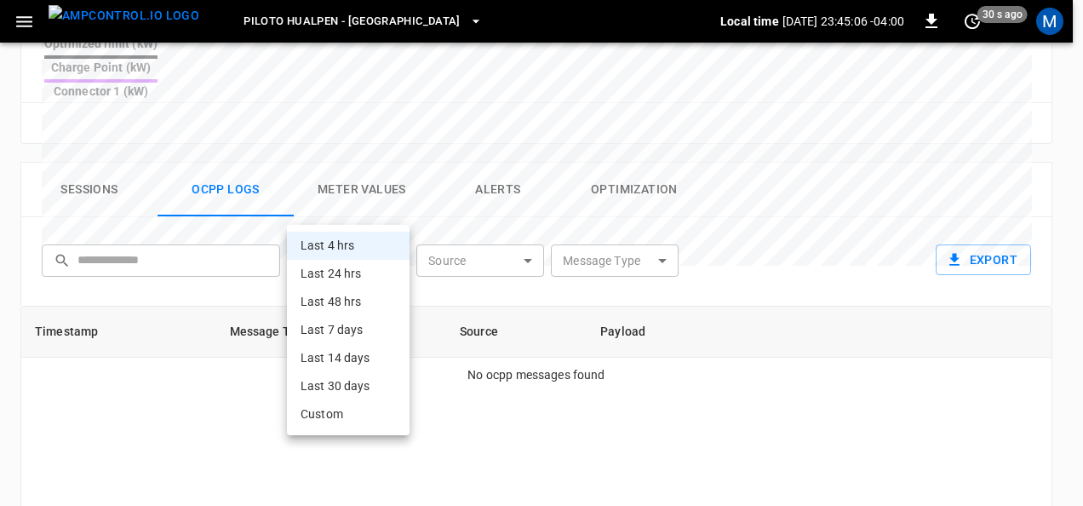
click at [364, 395] on li "Last 30 days" at bounding box center [348, 386] width 123 height 28
type input "**********"
type input "**"
type input "**********"
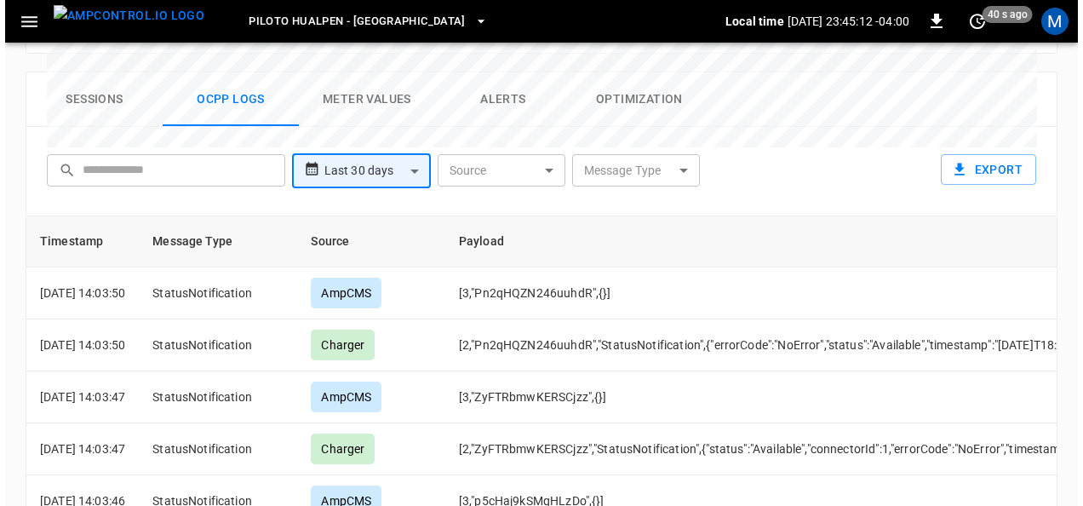
scroll to position [806, 0]
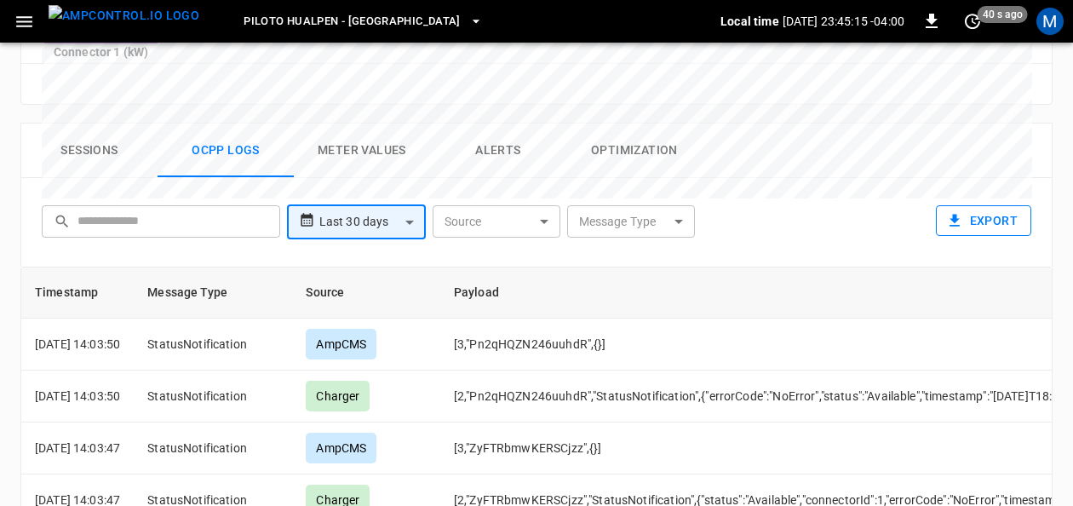
click at [978, 205] on button "Export" at bounding box center [983, 221] width 95 height 32
click at [938, 17] on span "1" at bounding box center [943, 14] width 17 height 17
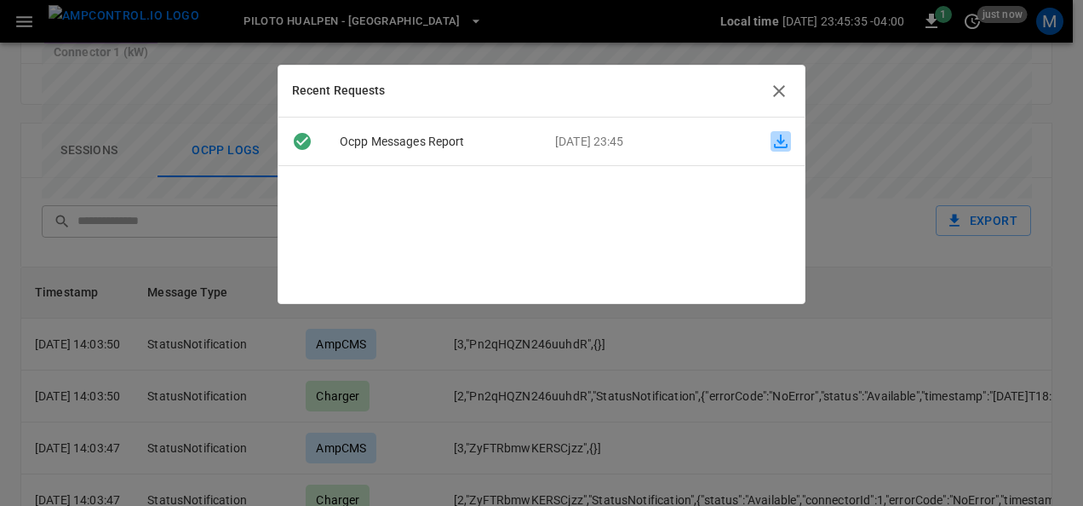
click at [775, 142] on icon "button" at bounding box center [781, 141] width 20 height 20
